Goal: Task Accomplishment & Management: Complete application form

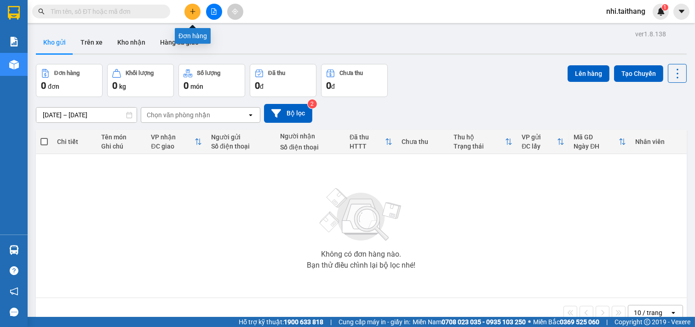
click at [188, 6] on button at bounding box center [192, 12] width 16 height 16
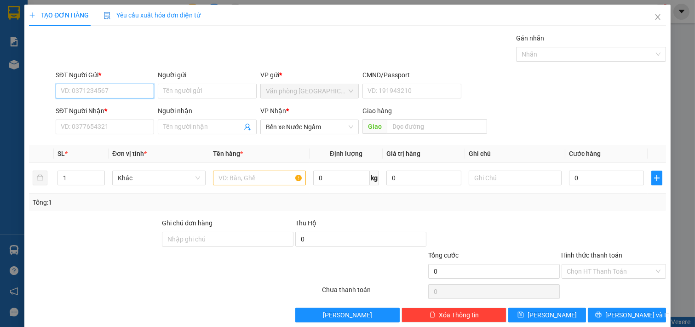
drag, startPoint x: 121, startPoint y: 88, endPoint x: 60, endPoint y: 54, distance: 70.2
click at [121, 88] on input "SĐT Người Gửi *" at bounding box center [105, 91] width 99 height 15
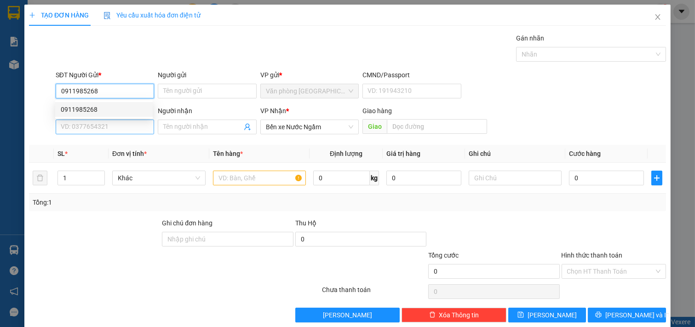
type input "0911985268"
click at [102, 130] on input "SĐT Người Nhận *" at bounding box center [105, 127] width 99 height 15
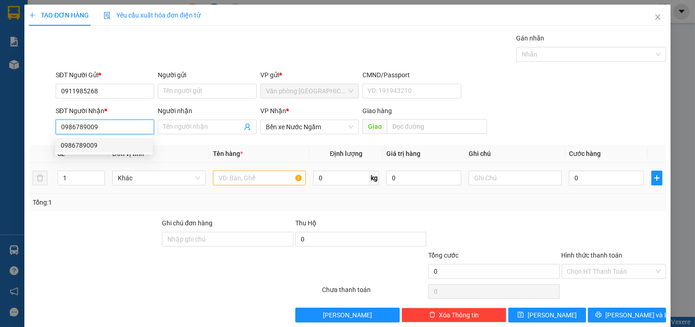
type input "0986789009"
click at [272, 177] on input "text" at bounding box center [259, 178] width 93 height 15
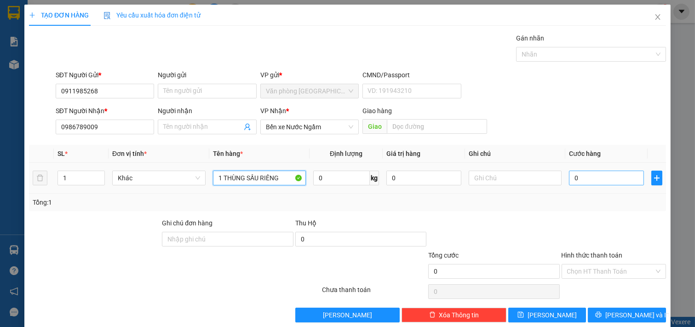
type input "1 THÙNG SẦU RIÊNG"
click at [605, 178] on input "0" at bounding box center [606, 178] width 75 height 15
type input "002"
type input "2"
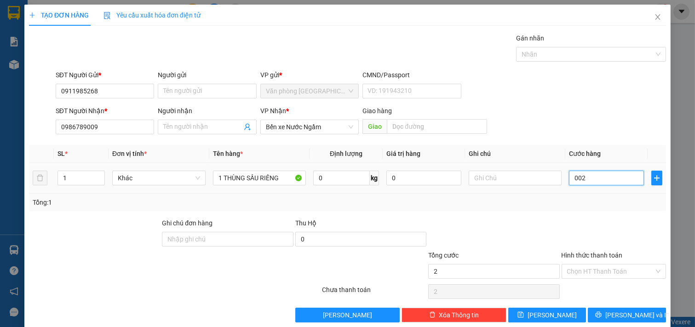
type input "0.020"
type input "20"
type input "00.200"
type input "200"
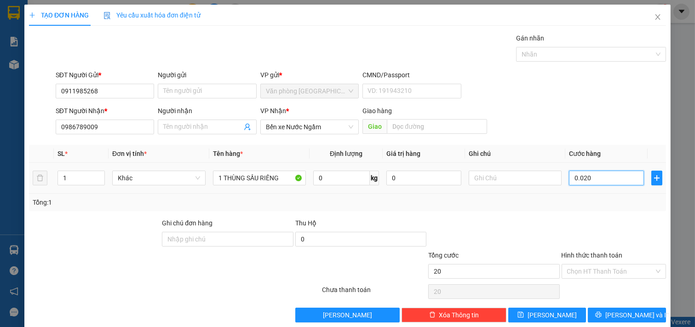
type input "200"
type input "200.000"
click at [599, 264] on input "Hình thức thanh toán" at bounding box center [610, 271] width 87 height 14
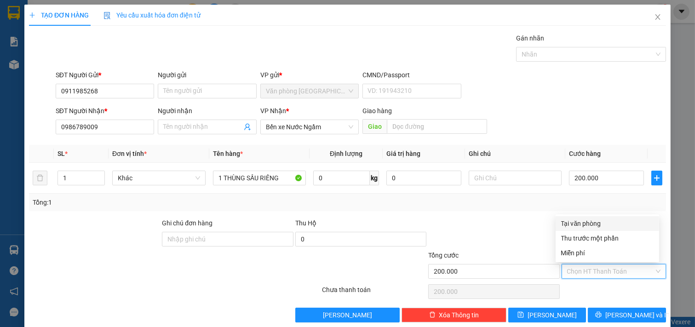
click at [594, 226] on div "Tại văn phòng" at bounding box center [607, 223] width 92 height 10
type input "0"
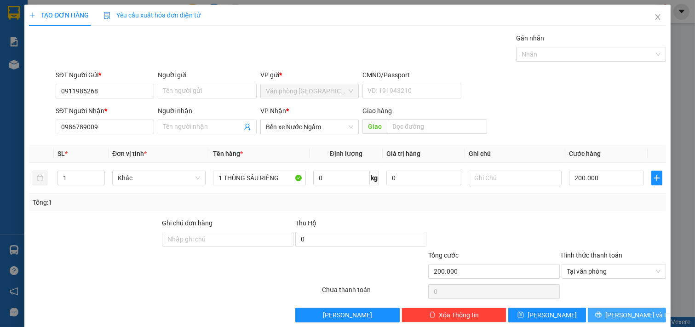
click at [624, 316] on span "[PERSON_NAME] và In" at bounding box center [637, 315] width 64 height 10
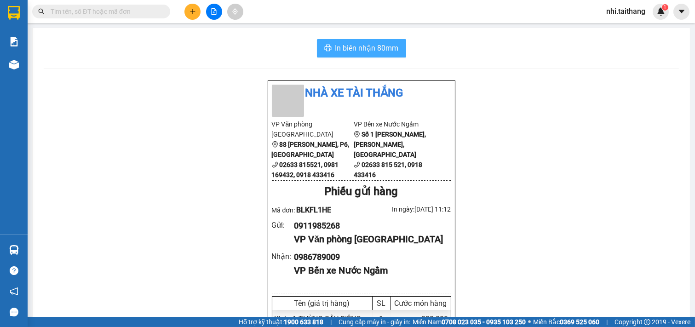
click at [380, 46] on span "In biên nhận 80mm" at bounding box center [366, 47] width 63 height 11
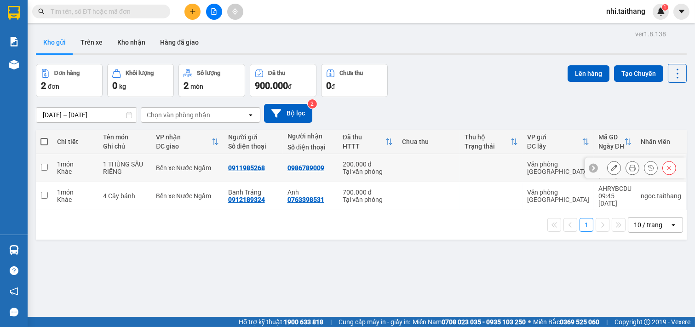
click at [610, 166] on icon at bounding box center [613, 168] width 6 height 6
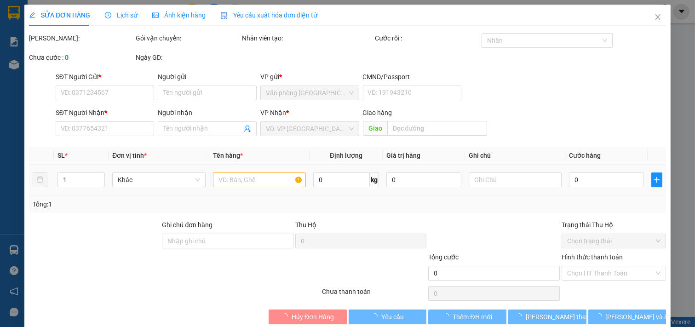
type input "0911985268"
type input "0986789009"
type input "200.000"
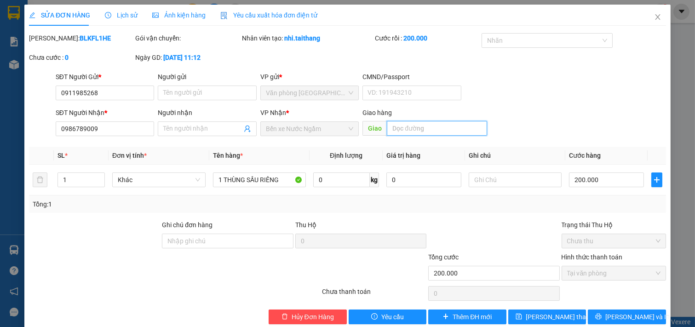
click at [435, 126] on input "text" at bounding box center [437, 128] width 100 height 15
type input "HÀ TĨNH"
click at [565, 125] on div "SĐT Người Nhận * 0986789009 Người nhận Tên người nhận VP Nhận * Bến xe Nước Ngầ…" at bounding box center [361, 124] width 614 height 32
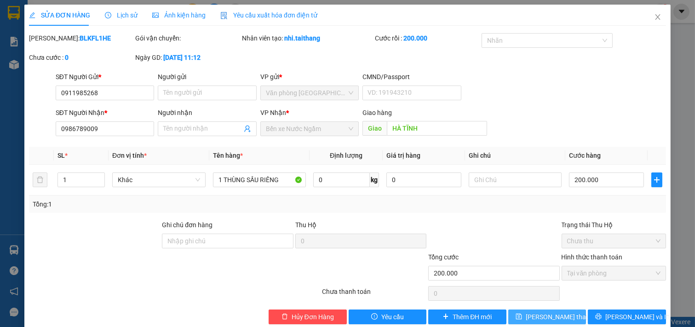
click at [542, 314] on span "[PERSON_NAME] thay đổi" at bounding box center [562, 317] width 74 height 10
